Goal: Task Accomplishment & Management: Use online tool/utility

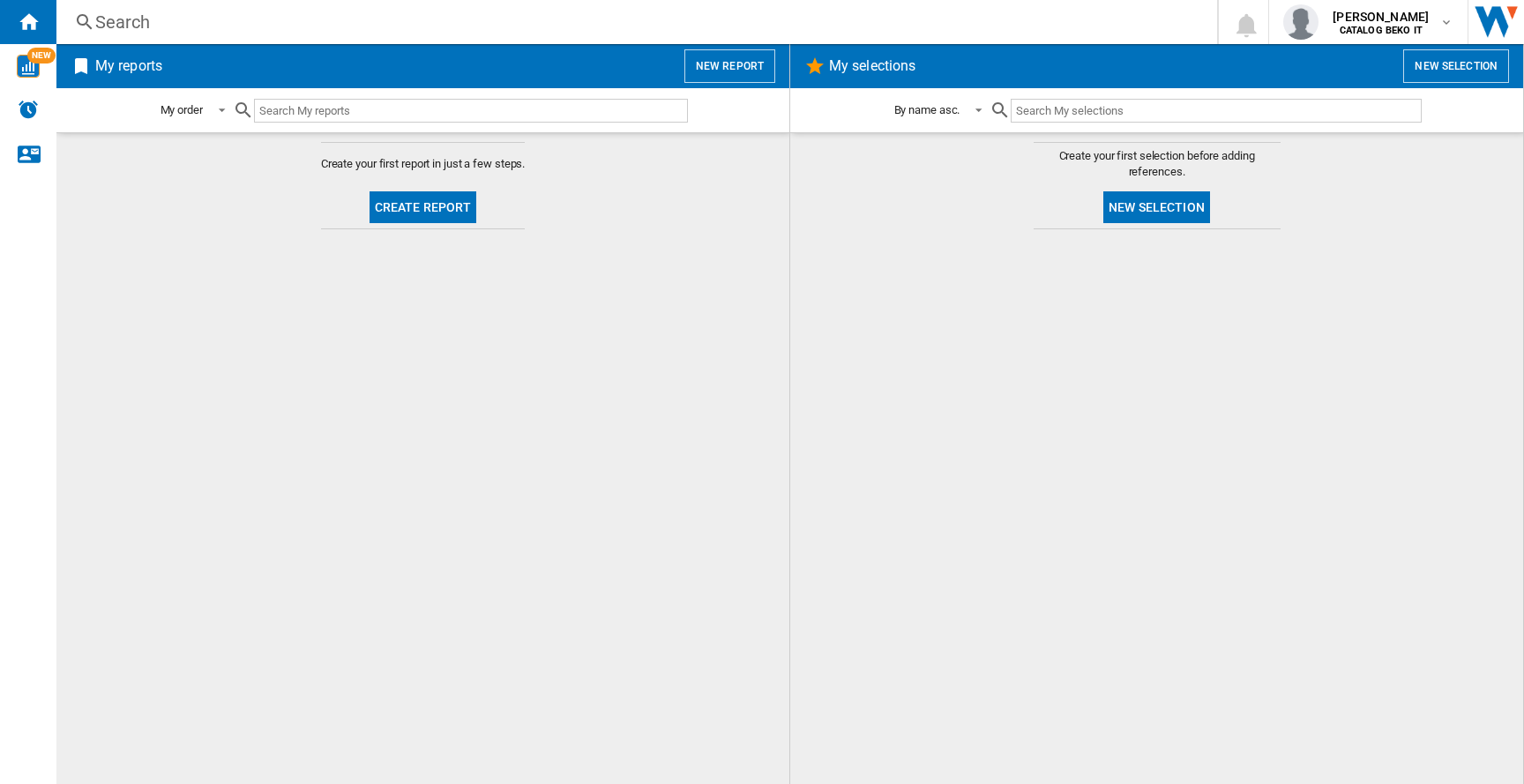
click at [467, 209] on button "Create report" at bounding box center [422, 207] width 107 height 32
click at [1160, 209] on button "New selection" at bounding box center [1157, 207] width 106 height 32
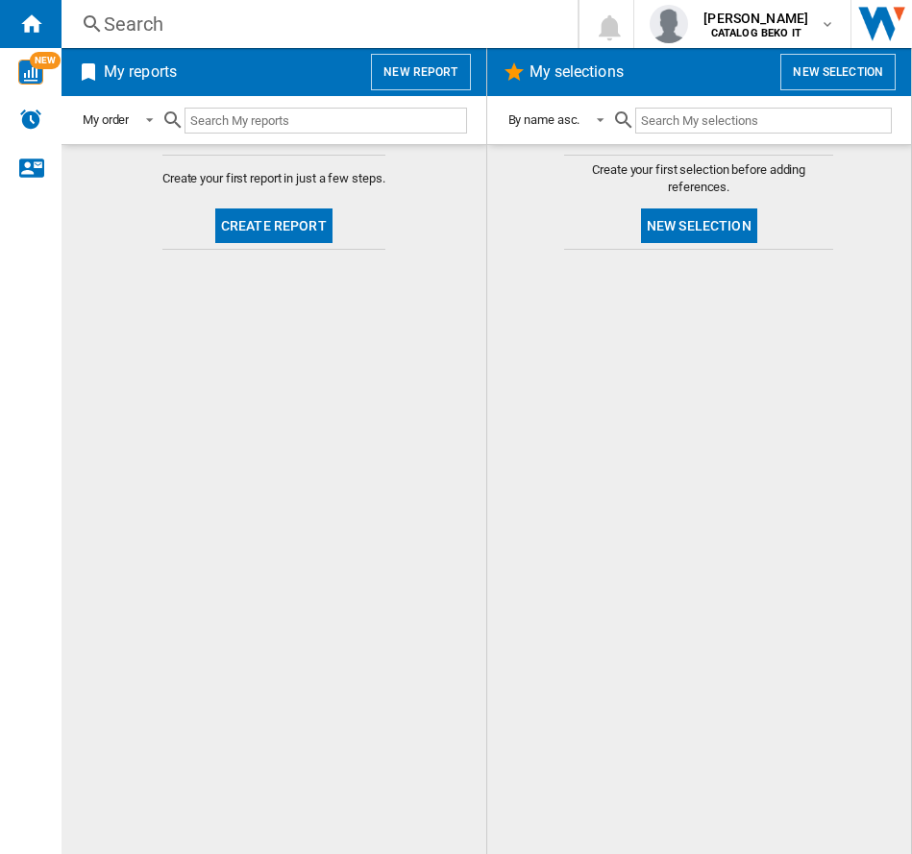
click at [276, 231] on button "Create report" at bounding box center [273, 225] width 117 height 35
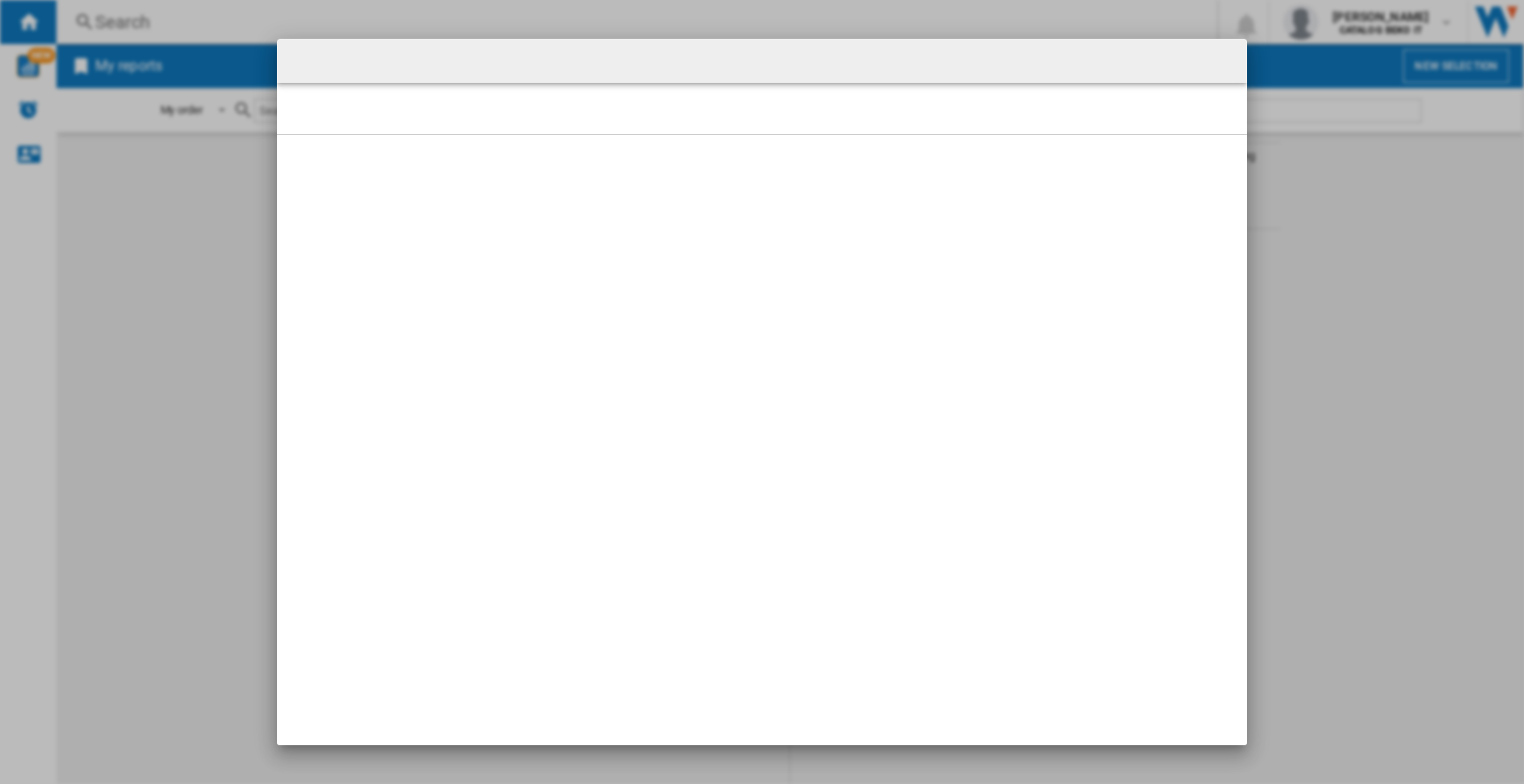
click at [616, 116] on div at bounding box center [762, 108] width 970 height 51
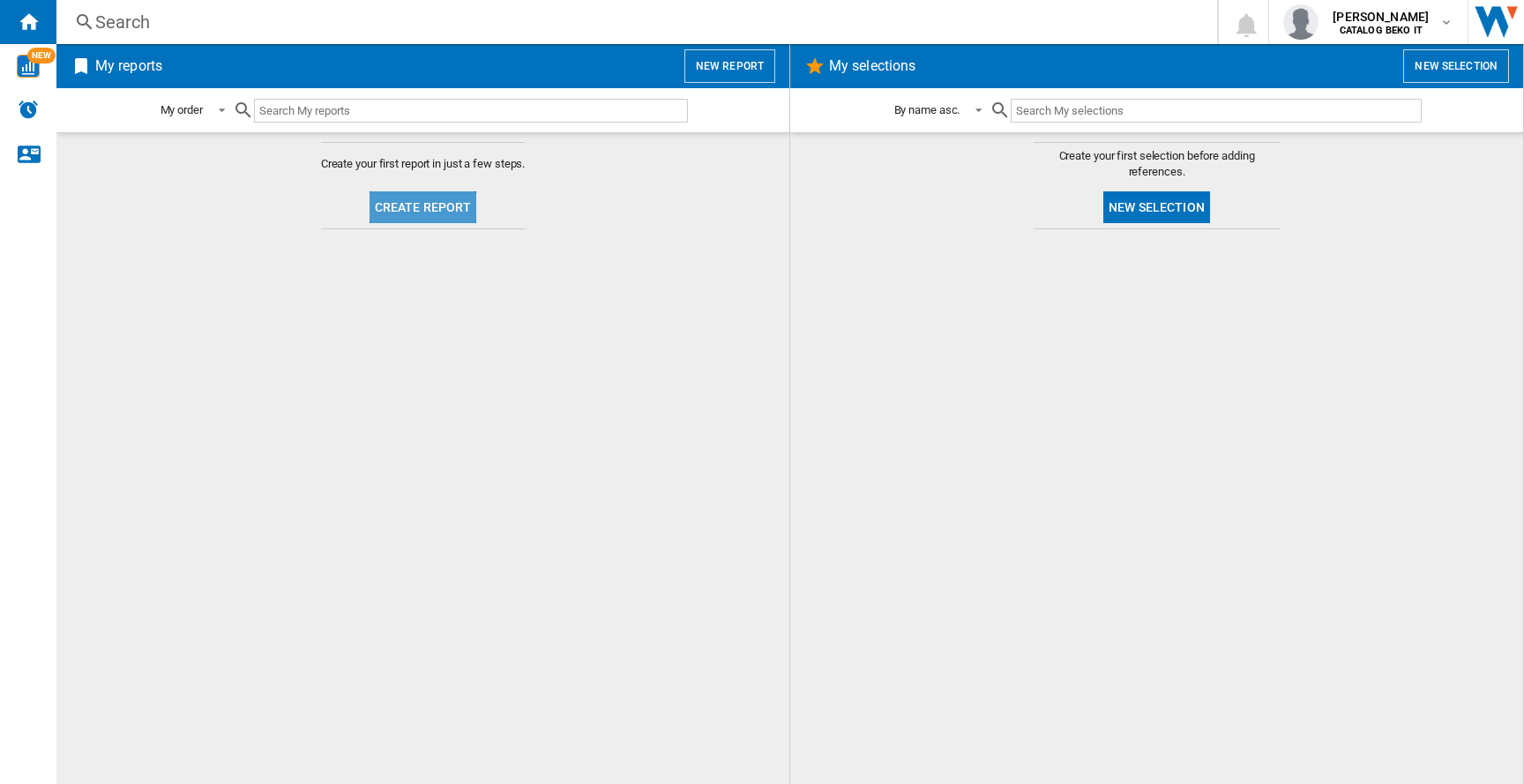
click at [423, 212] on button "Create report" at bounding box center [422, 207] width 107 height 32
click at [706, 71] on button "New report" at bounding box center [729, 66] width 91 height 34
click at [1394, 31] on b "CATALOG BEKO IT" at bounding box center [1381, 30] width 83 height 11
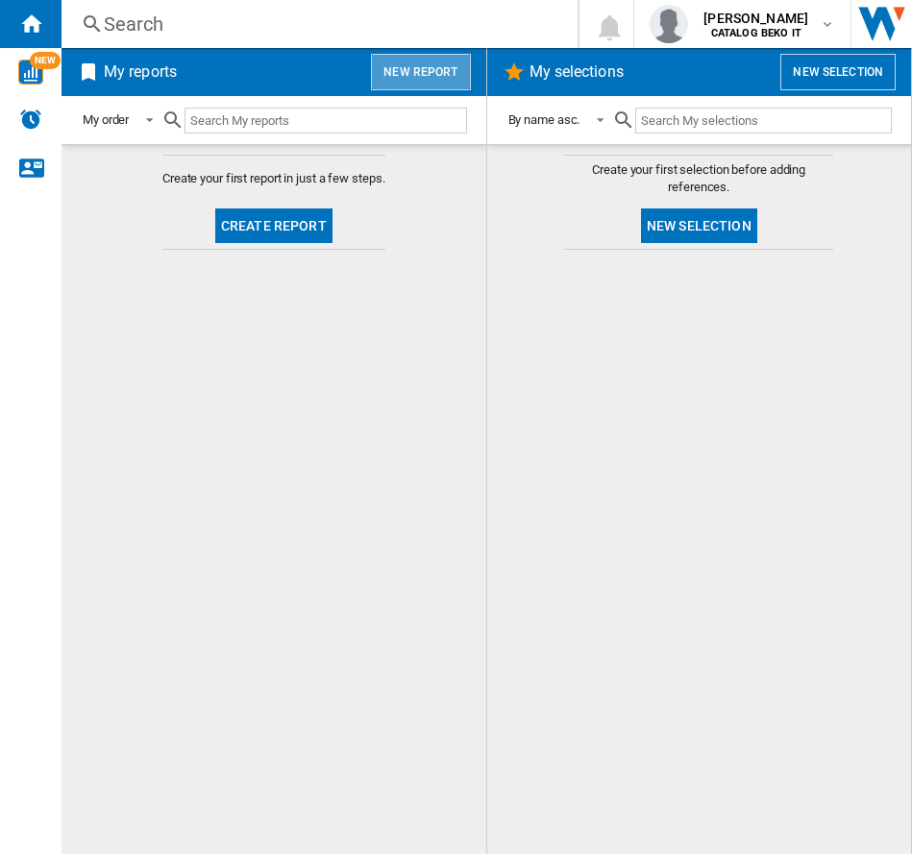
click at [440, 77] on button "New report" at bounding box center [420, 72] width 99 height 37
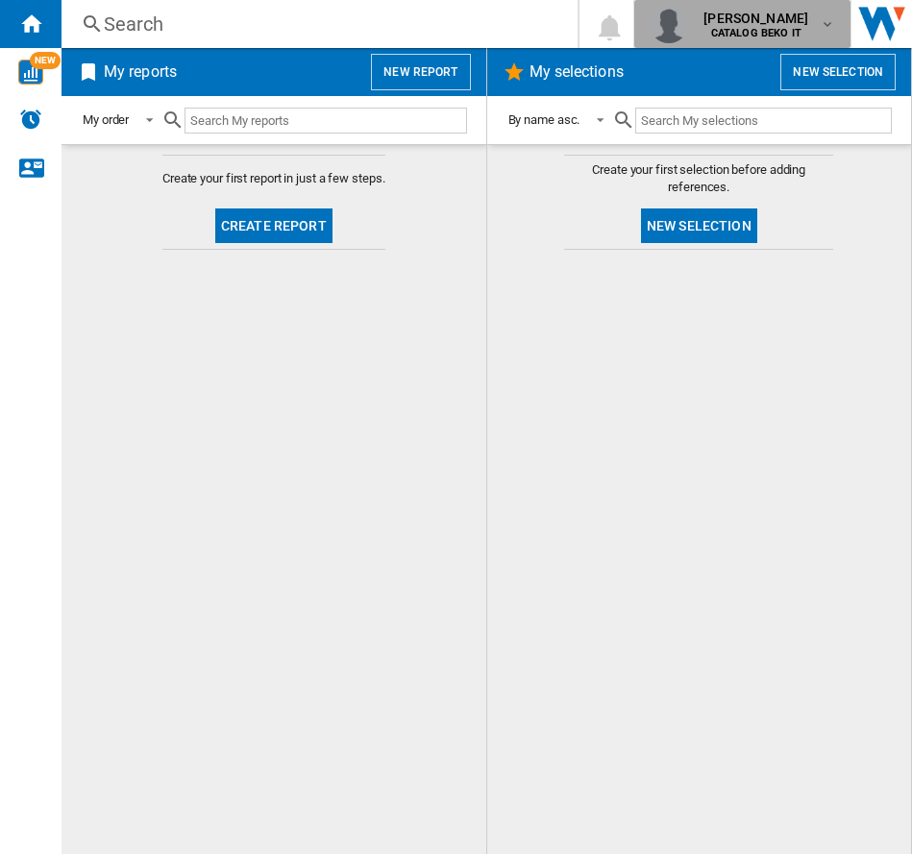
click at [784, 22] on span "[PERSON_NAME]" at bounding box center [755, 18] width 105 height 19
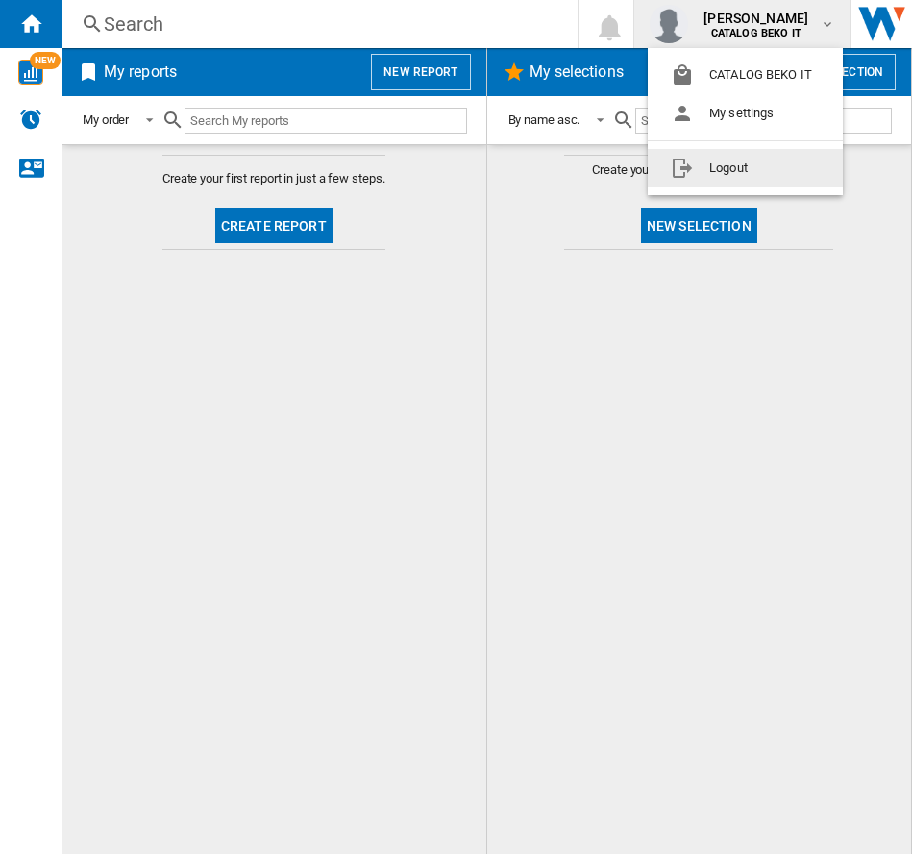
click at [718, 172] on button "Logout" at bounding box center [744, 168] width 195 height 38
